Goal: Information Seeking & Learning: Learn about a topic

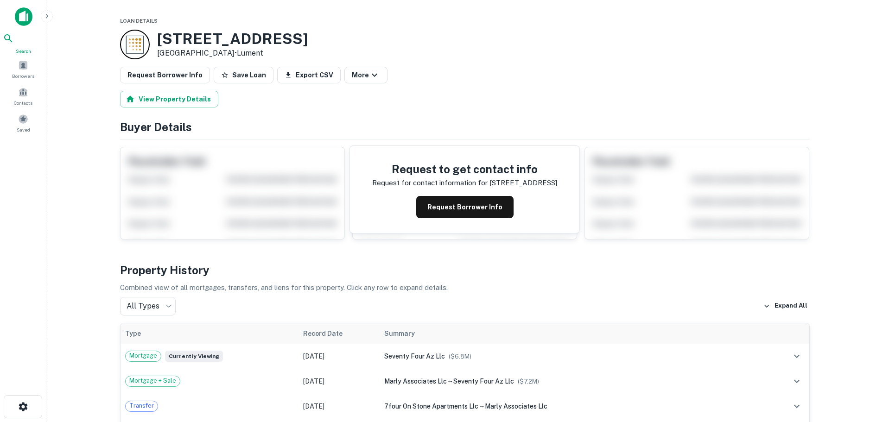
click at [14, 44] on icon at bounding box center [8, 38] width 11 height 11
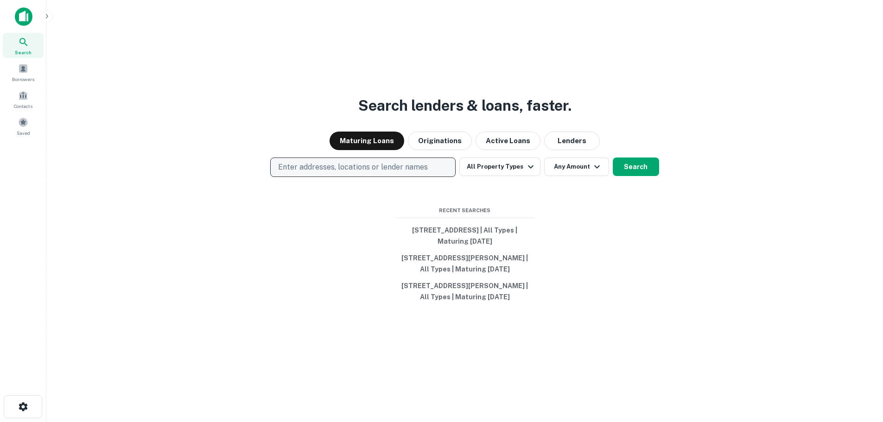
click at [320, 167] on p "Enter addresses, locations or lender names" at bounding box center [353, 167] width 150 height 11
type input "**********"
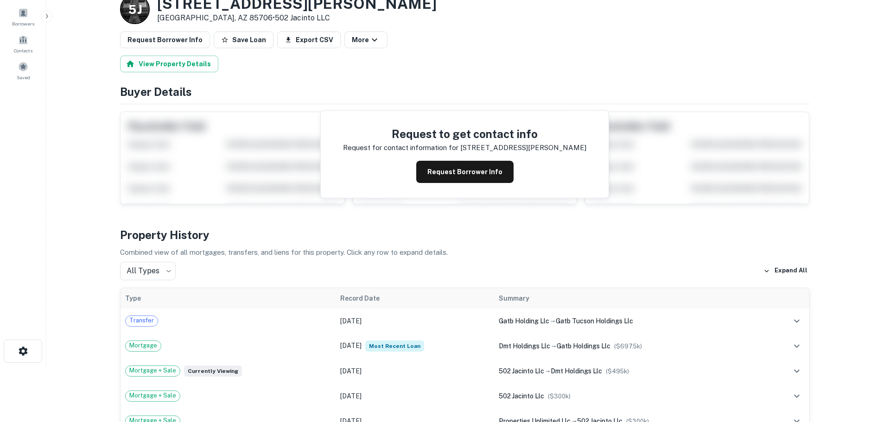
scroll to position [185, 0]
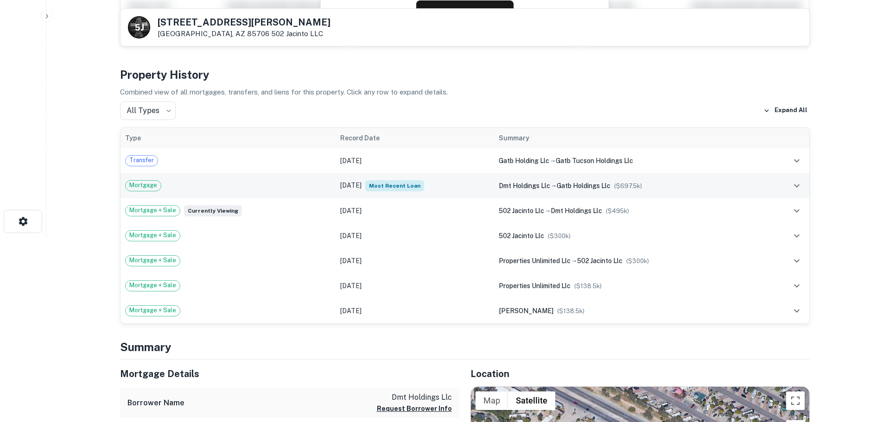
click at [427, 186] on td "[DATE] Most Recent Loan" at bounding box center [415, 185] width 159 height 25
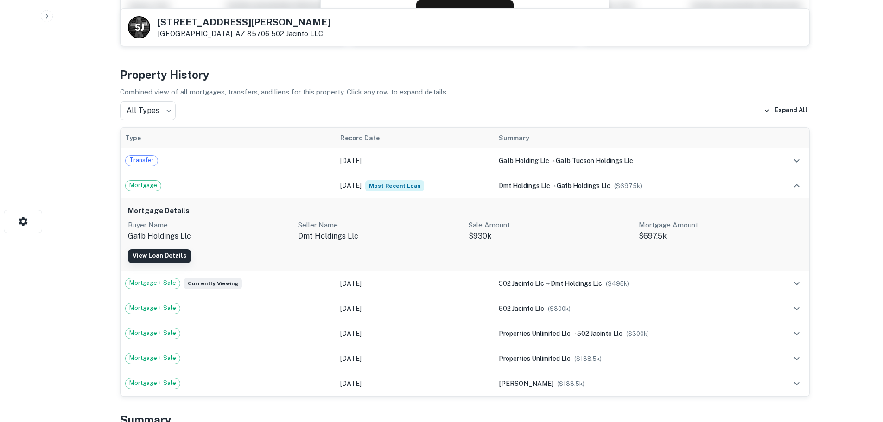
click at [170, 258] on link "View Loan Details" at bounding box center [159, 256] width 63 height 14
